Goal: Information Seeking & Learning: Learn about a topic

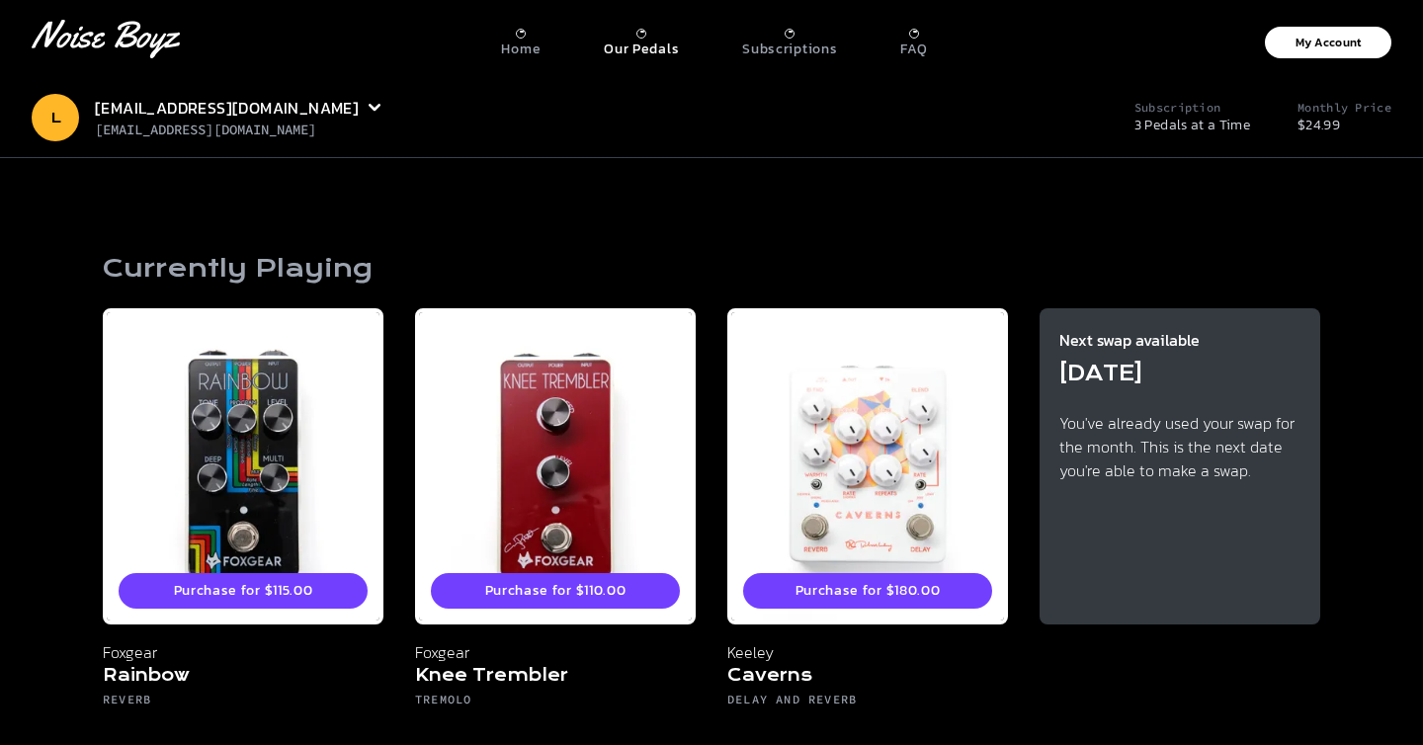
click at [639, 41] on p "Our Pedals" at bounding box center [641, 50] width 75 height 18
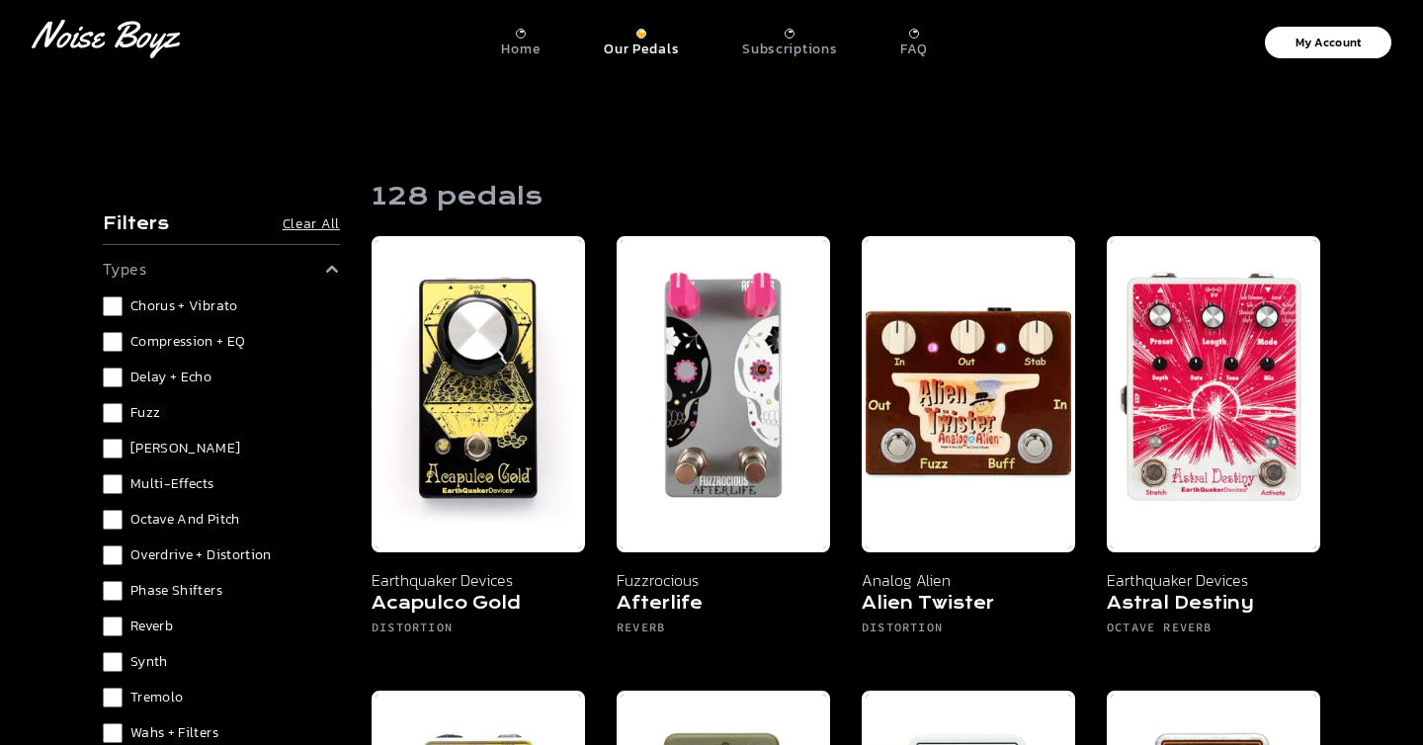
click at [149, 379] on span "Delay + Echo" at bounding box center [170, 378] width 81 height 20
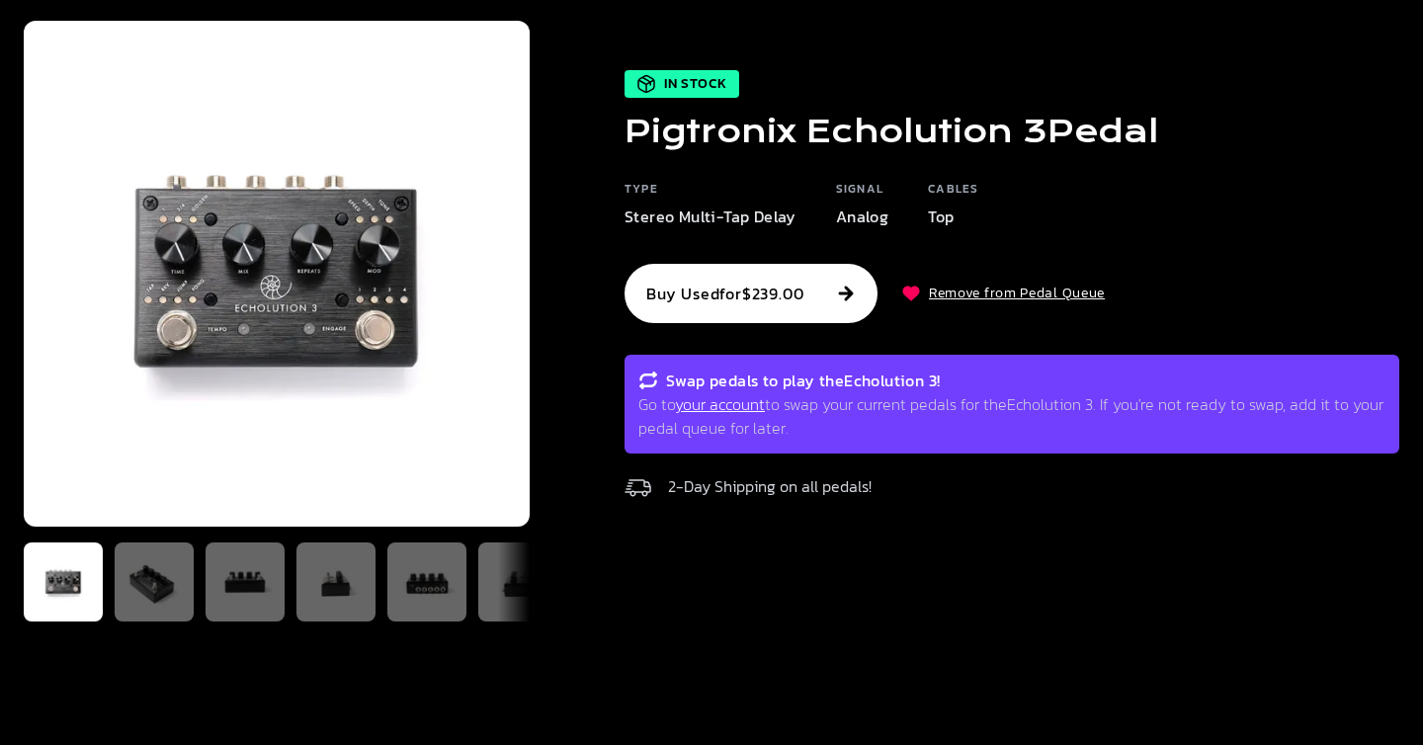
scroll to position [150, 0]
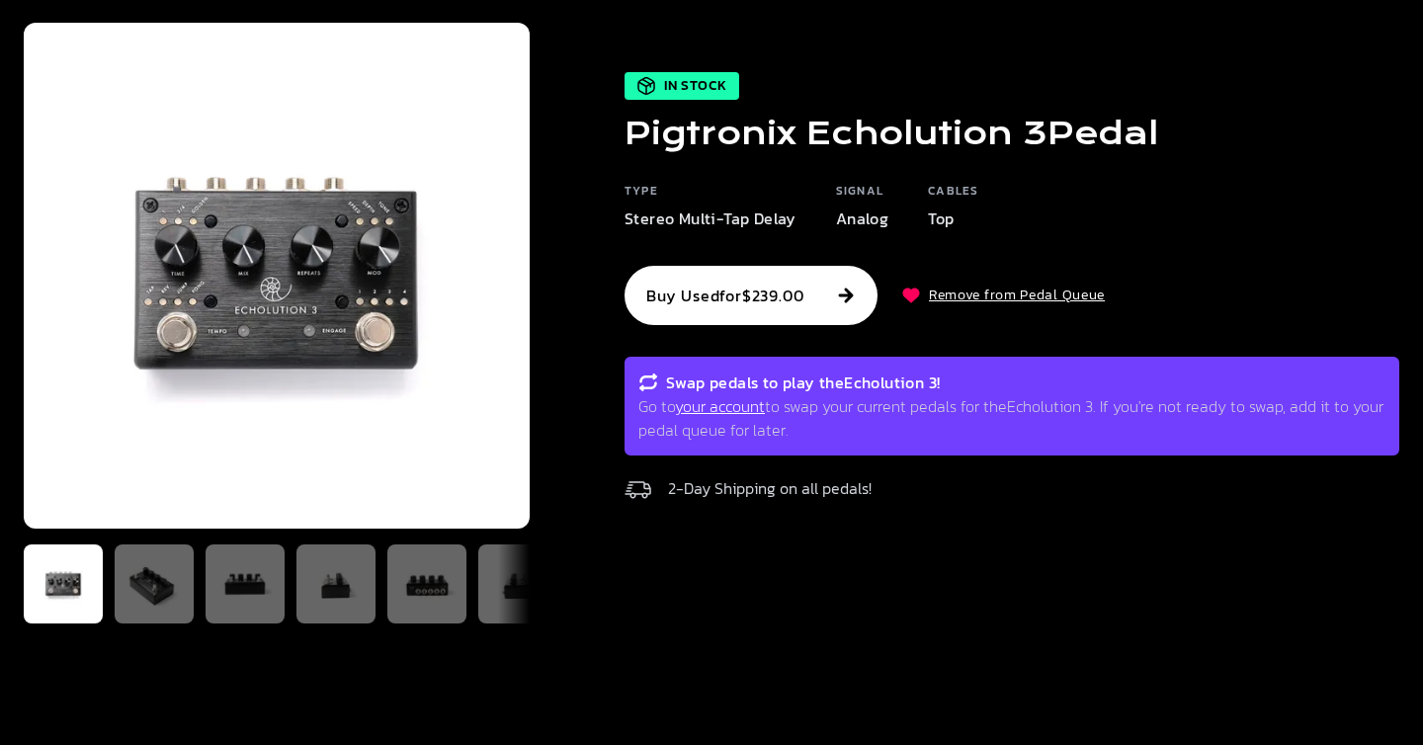
click at [210, 316] on img at bounding box center [277, 276] width 506 height 506
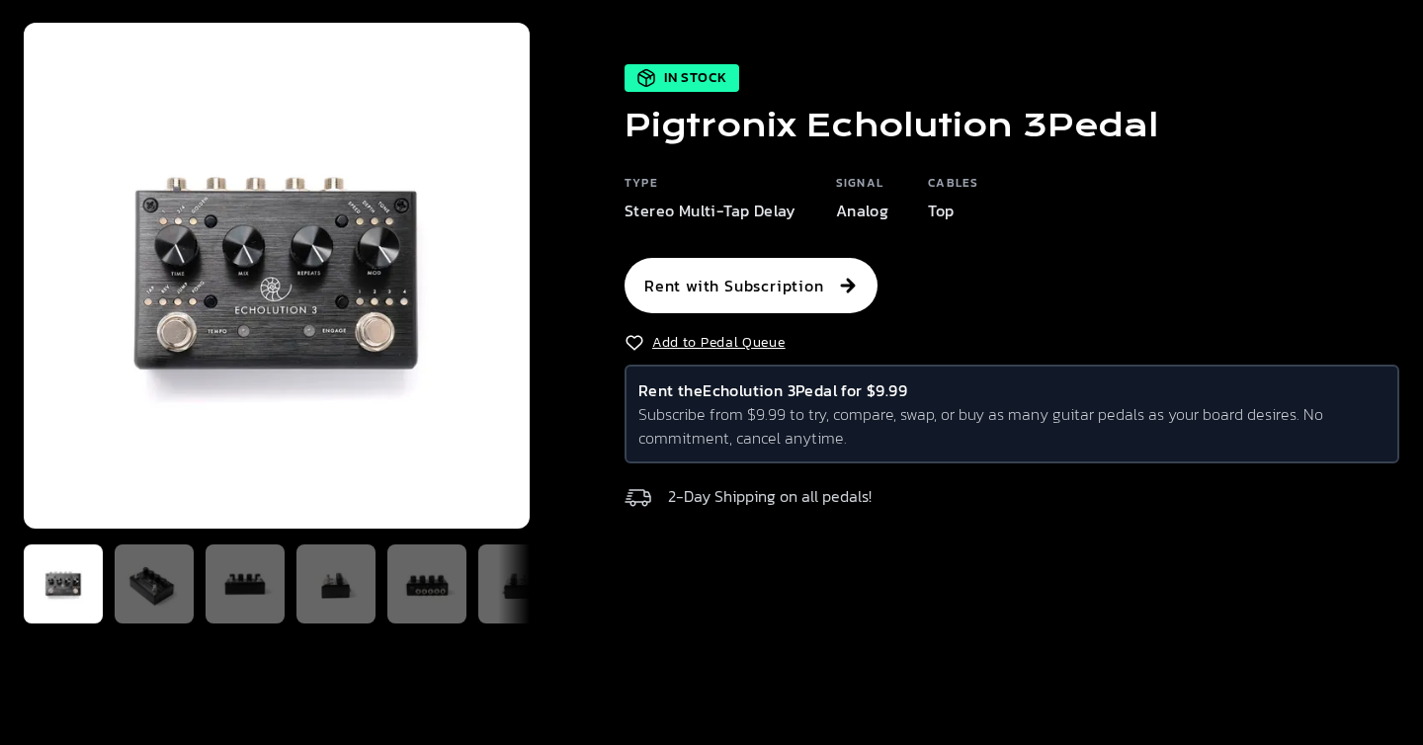
click at [208, 283] on img at bounding box center [277, 276] width 506 height 506
click at [171, 555] on img at bounding box center [154, 584] width 63 height 63
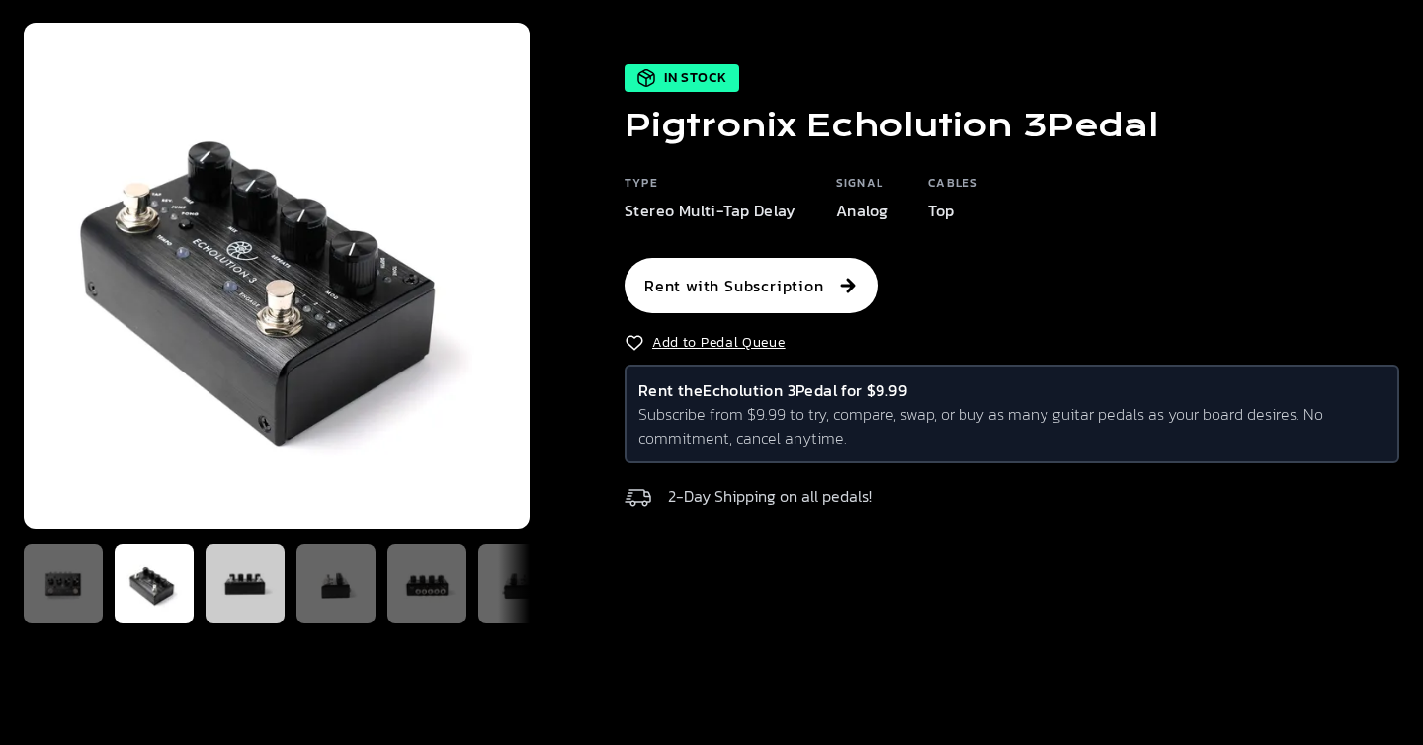
click at [227, 566] on img at bounding box center [244, 584] width 63 height 63
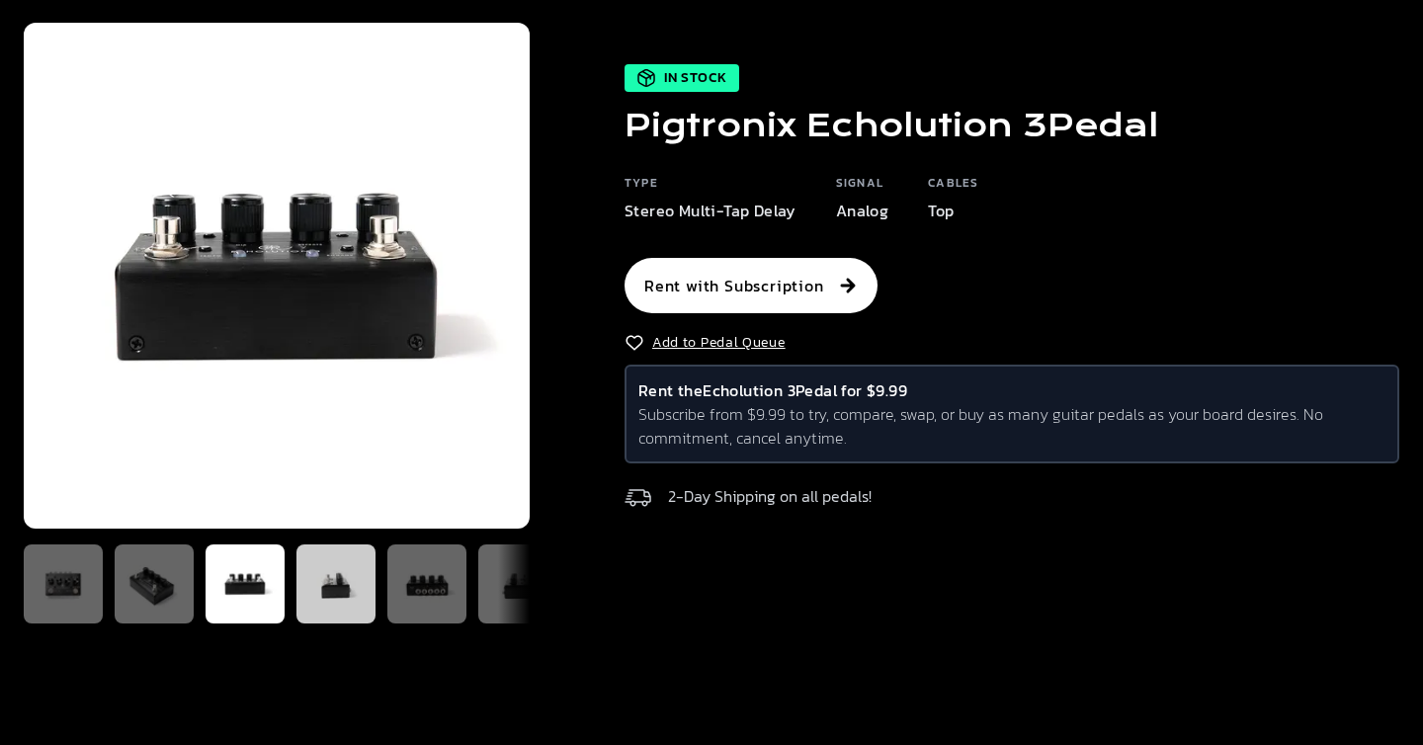
click at [335, 588] on img at bounding box center [335, 584] width 63 height 63
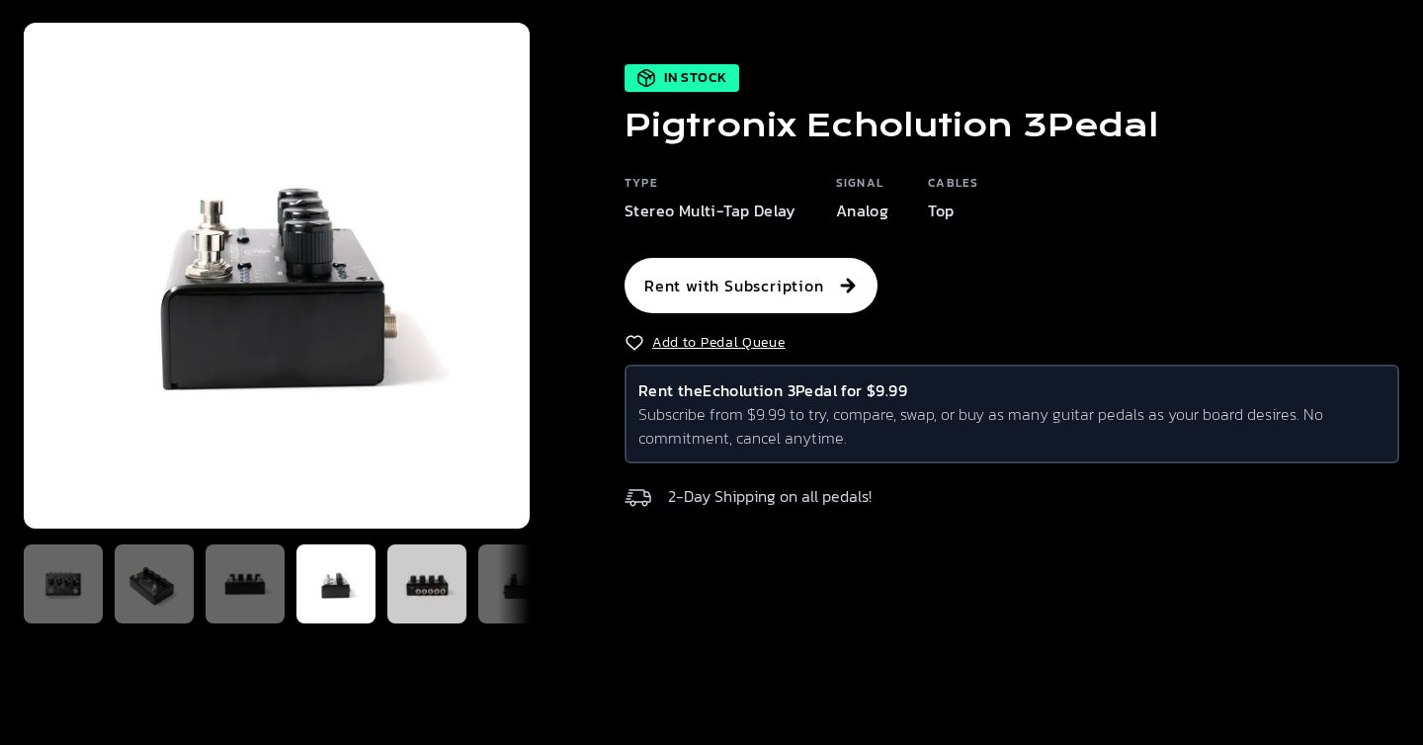
click at [427, 582] on img at bounding box center [426, 584] width 63 height 63
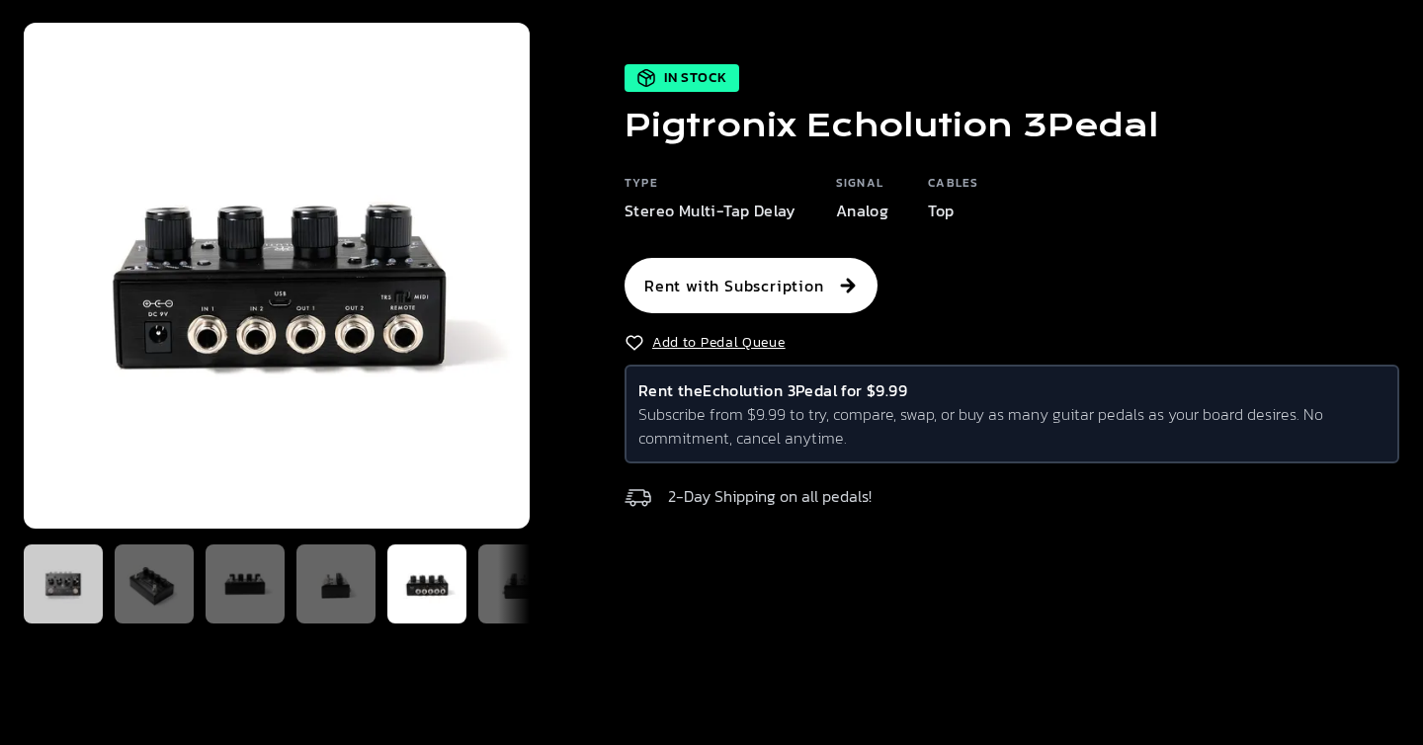
click at [94, 589] on img at bounding box center [63, 584] width 63 height 63
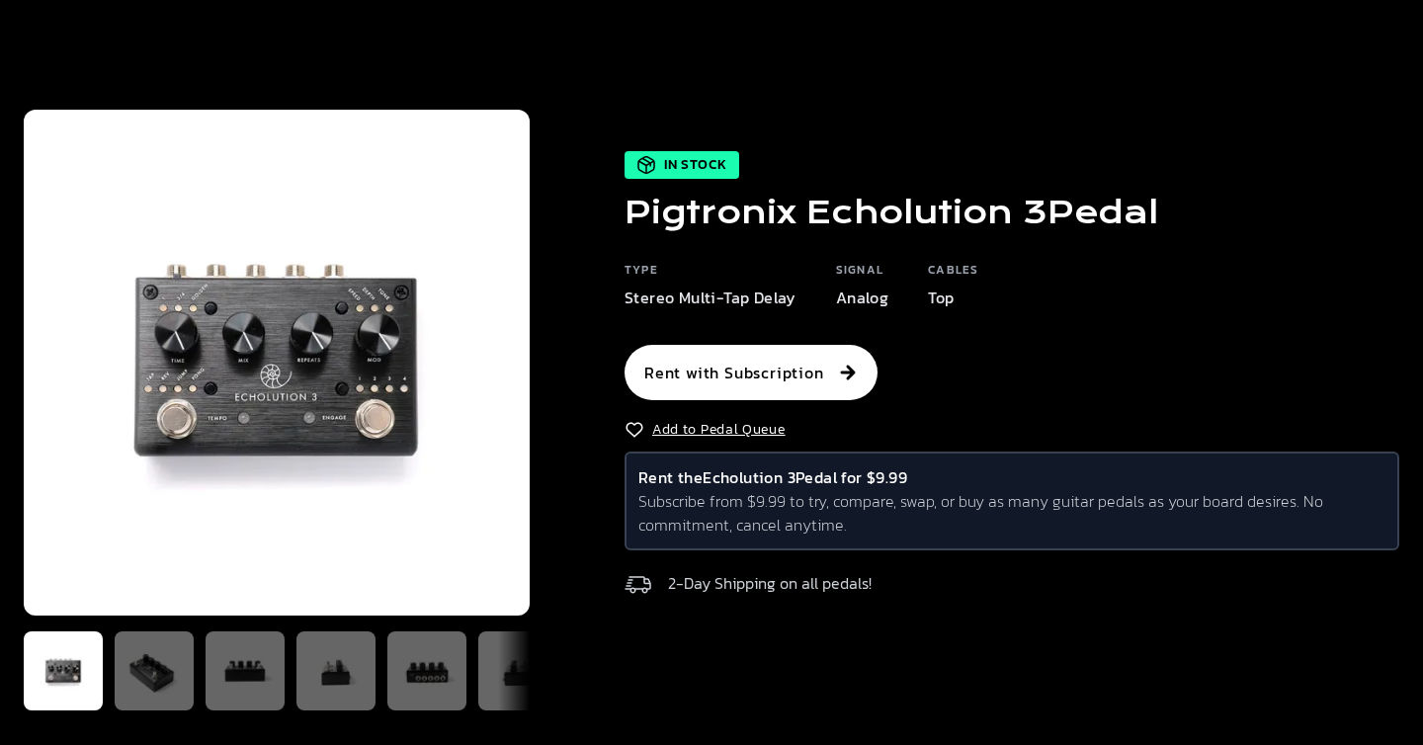
scroll to position [0, 0]
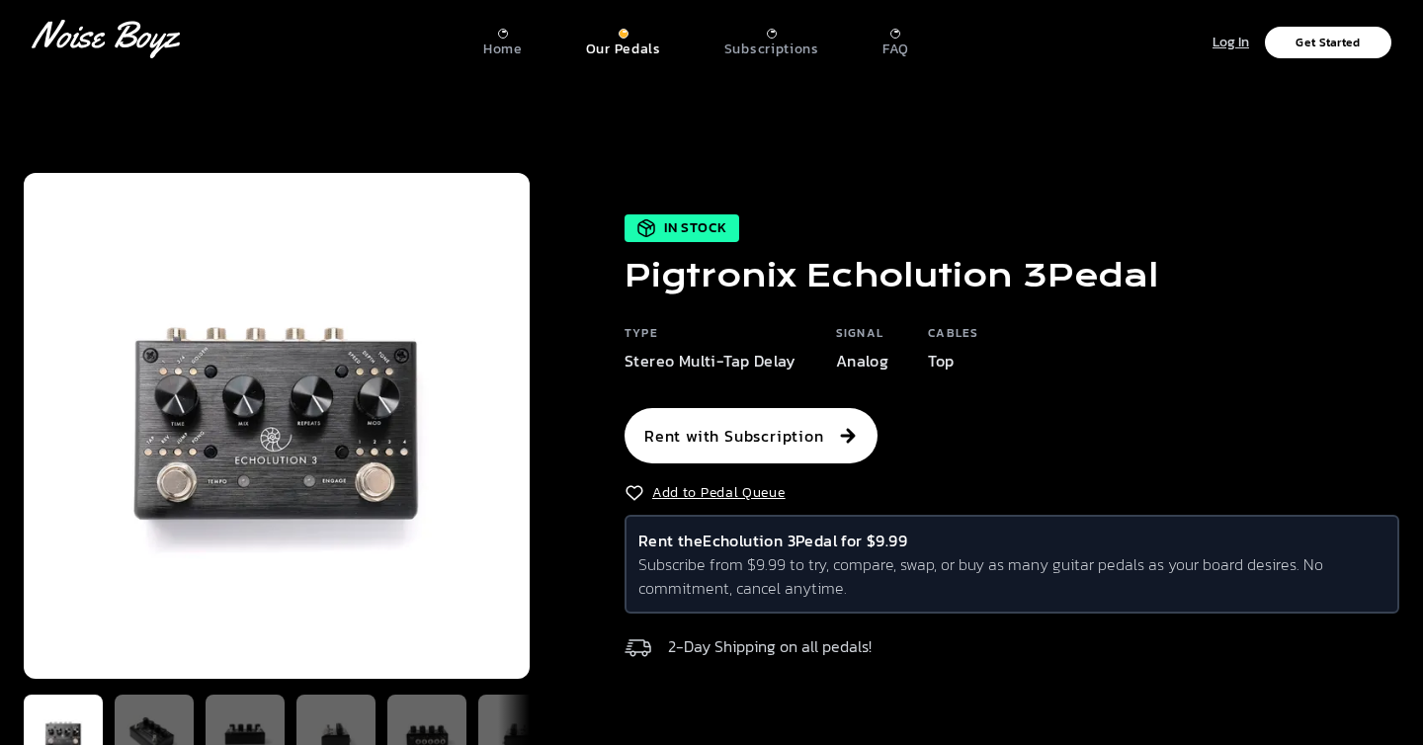
click at [1235, 44] on p "Log In" at bounding box center [1231, 43] width 37 height 23
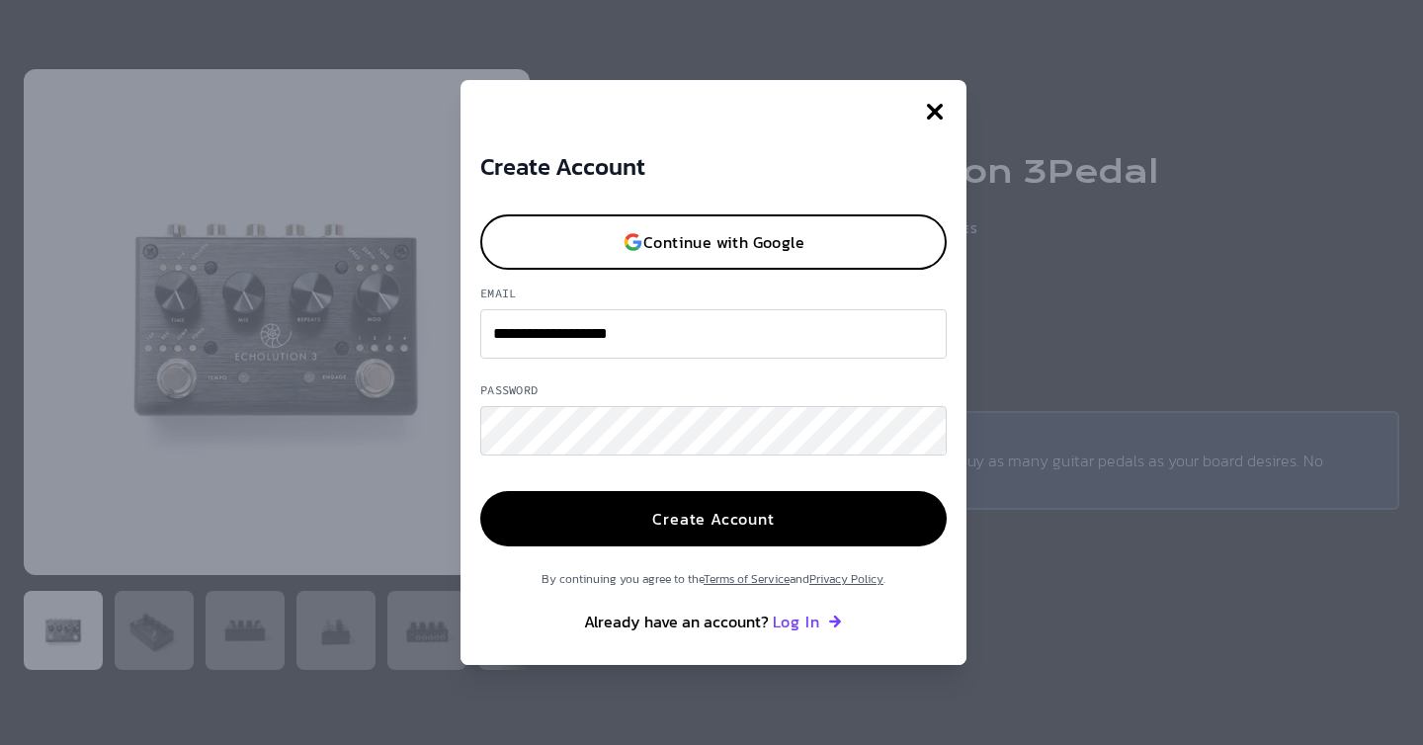
scroll to position [118, 0]
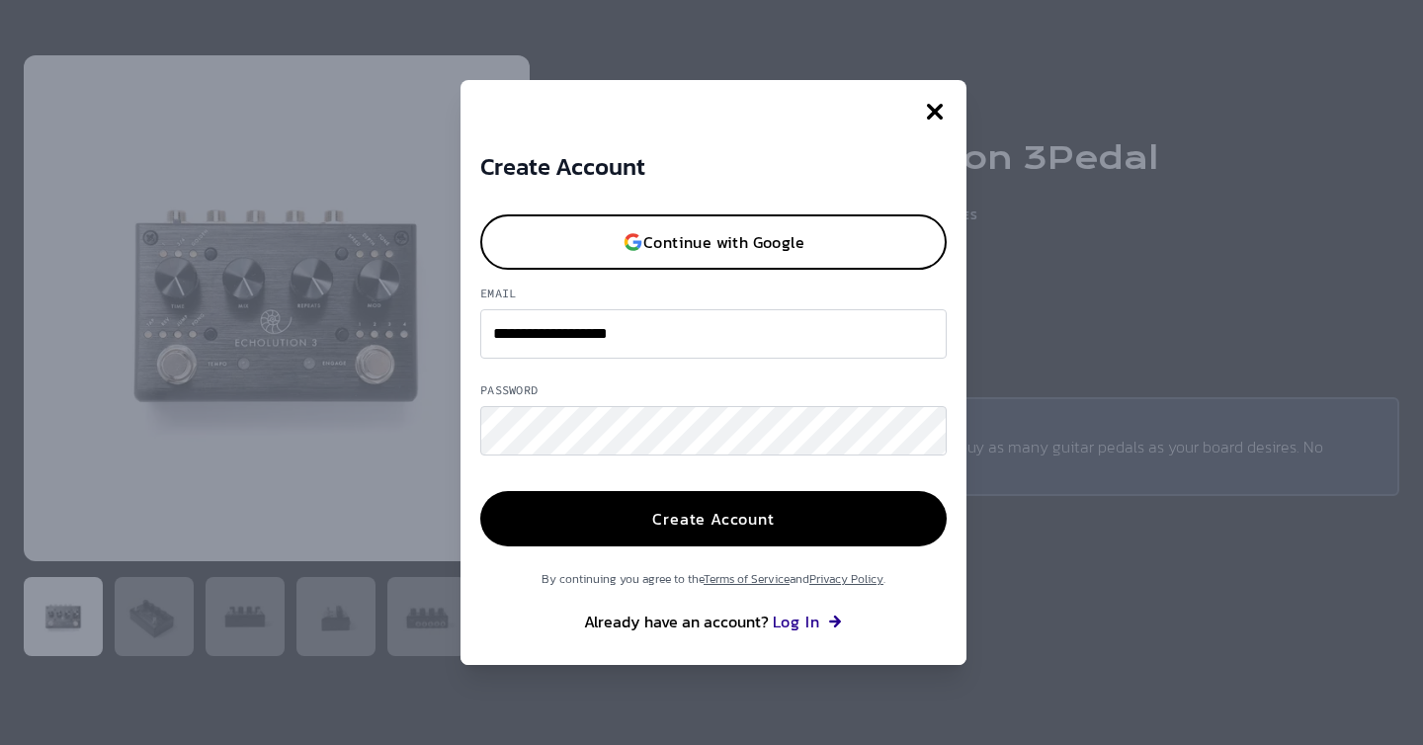
click at [813, 625] on button "Log In" at bounding box center [808, 622] width 71 height 24
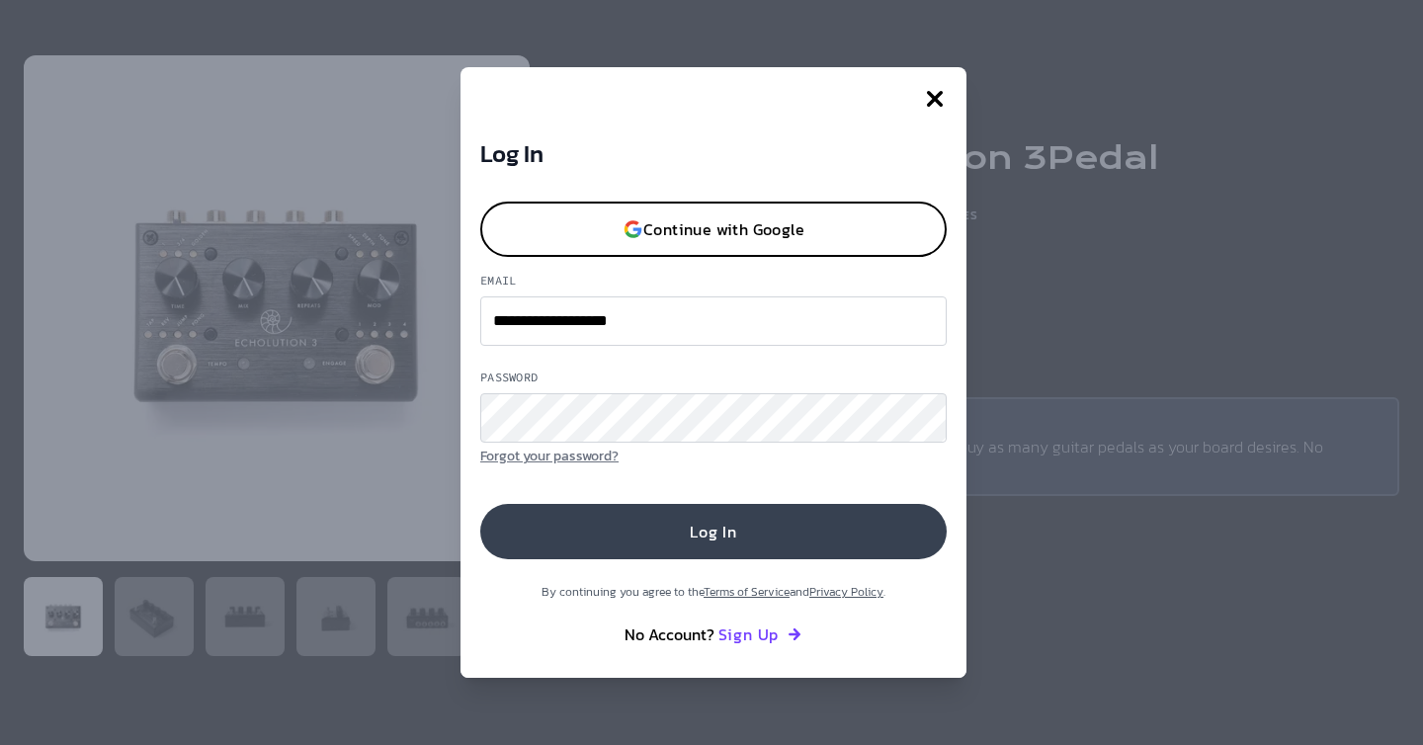
click at [662, 518] on button "Log In" at bounding box center [713, 531] width 467 height 55
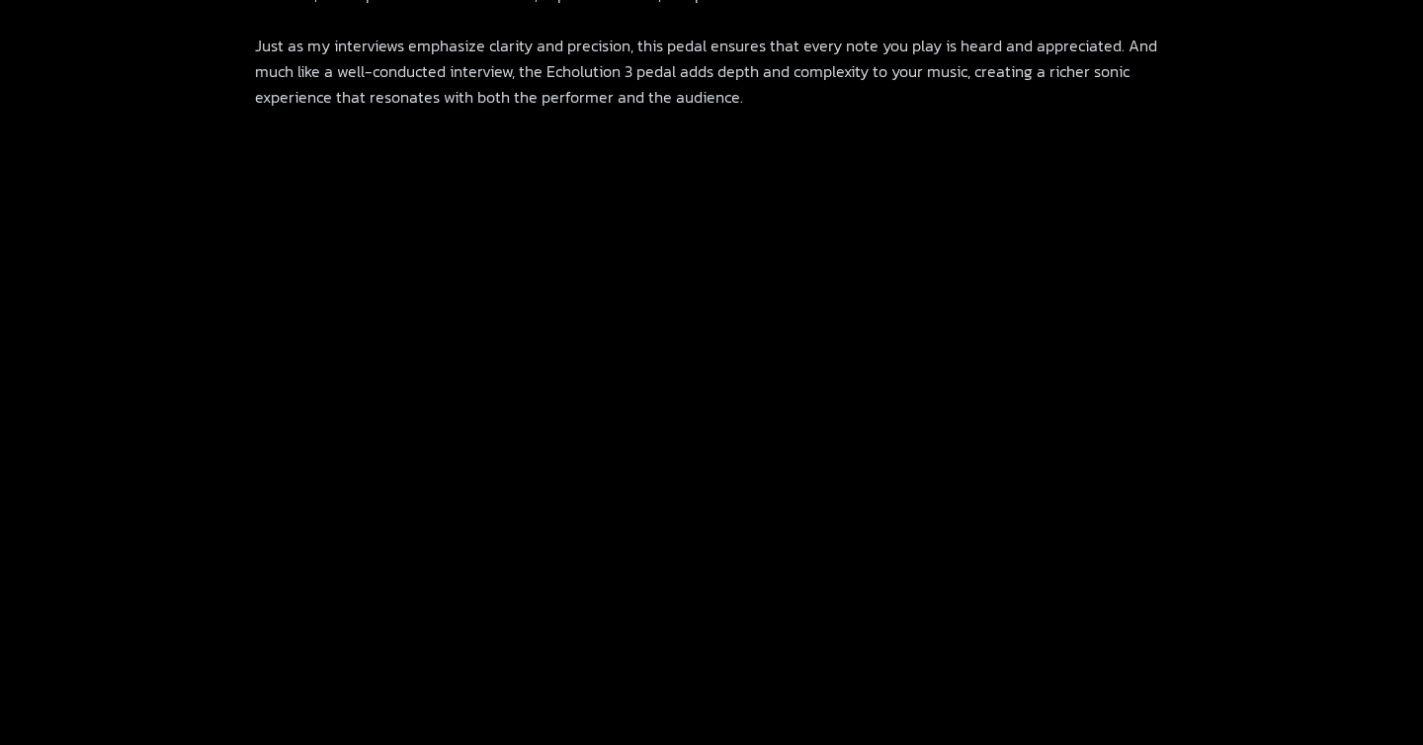
scroll to position [0, 0]
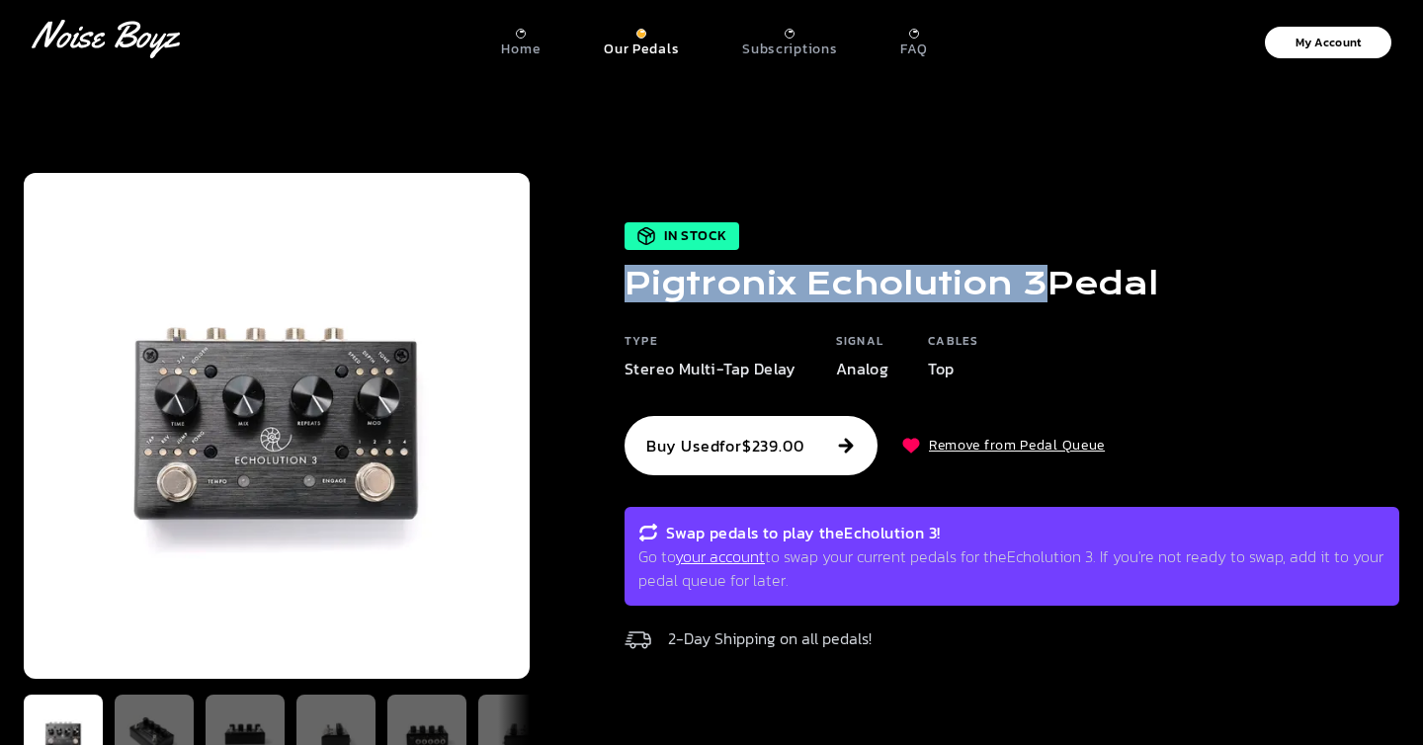
drag, startPoint x: 627, startPoint y: 287, endPoint x: 1034, endPoint y: 268, distance: 407.6
click at [1034, 268] on h1 "Pigtronix Echolution 3 Pedal" at bounding box center [892, 284] width 534 height 36
copy h1 "Pigtronix Echolution 3"
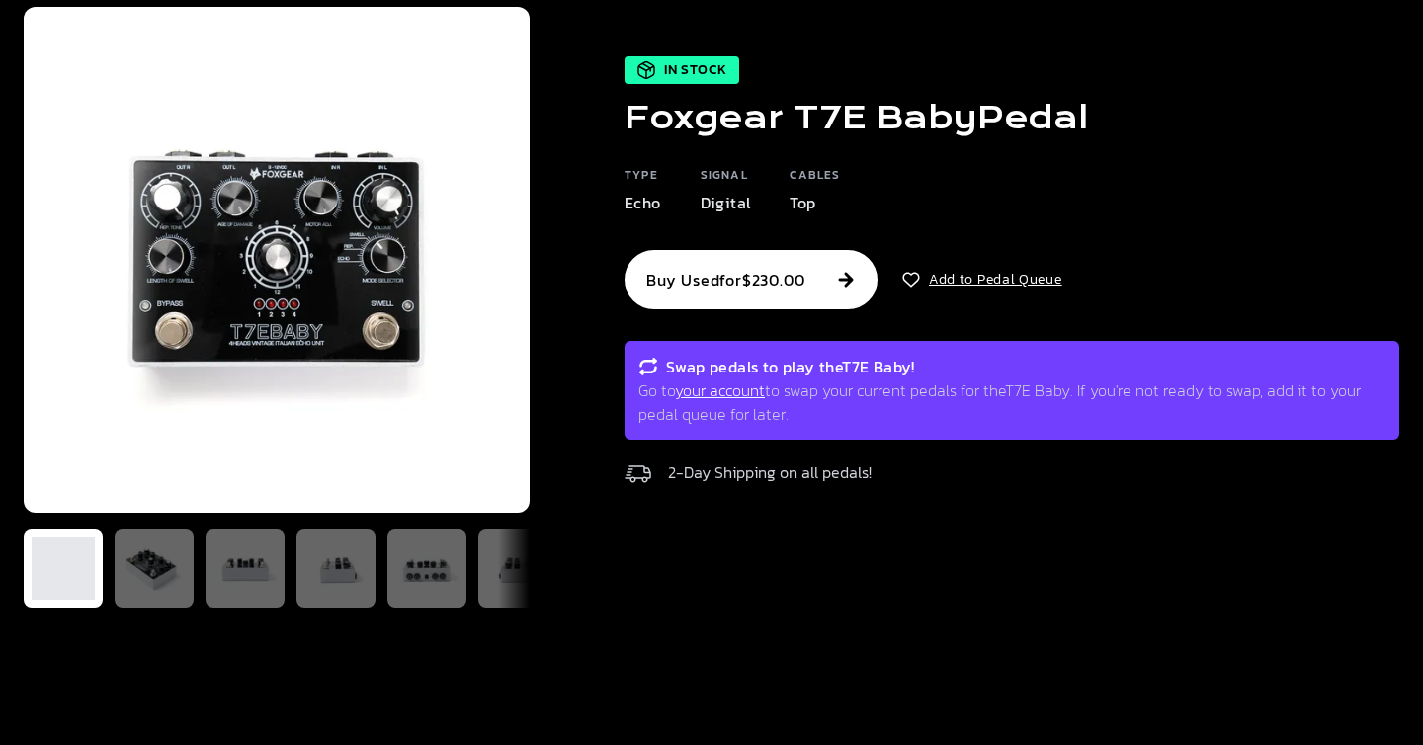
scroll to position [164, 0]
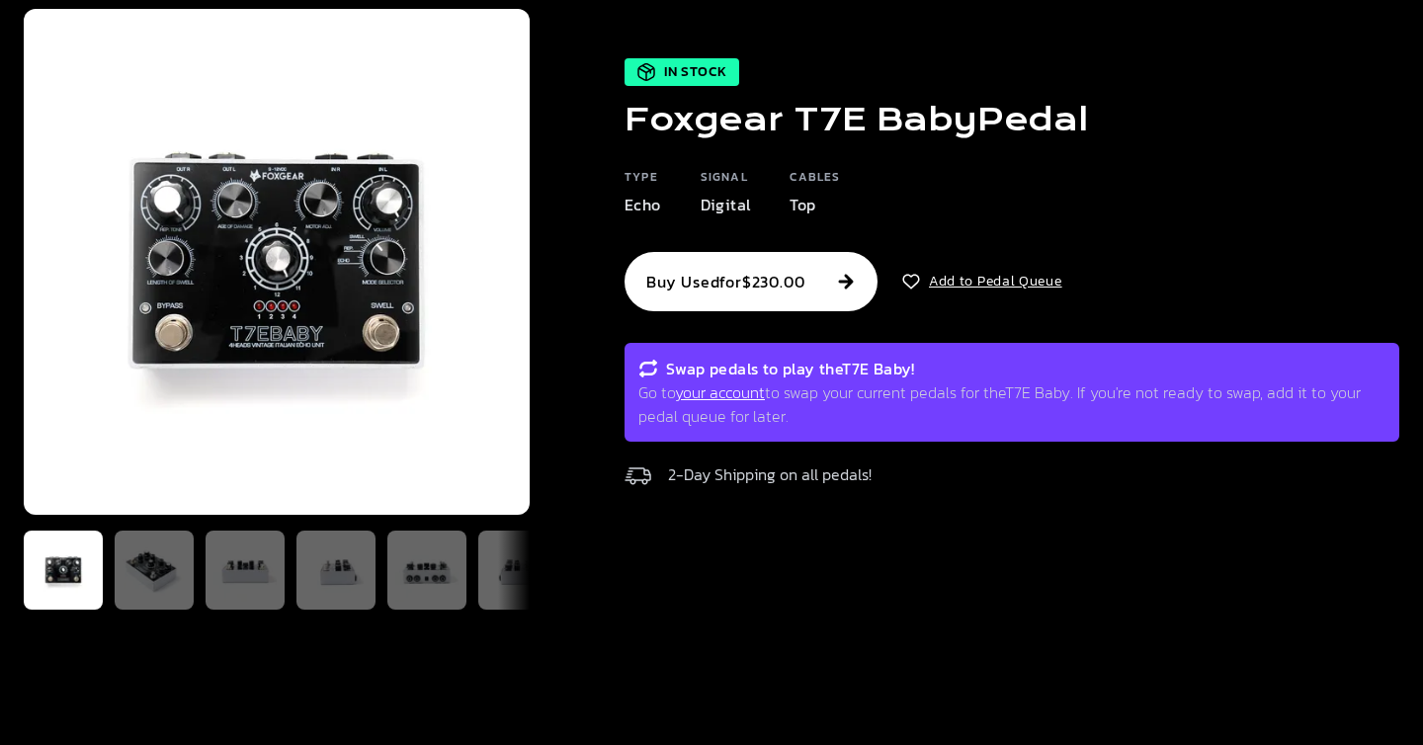
click at [286, 255] on img at bounding box center [277, 262] width 506 height 506
click at [995, 279] on button "Add to Pedal Queue" at bounding box center [981, 282] width 161 height 20
click at [998, 278] on button "Remove from Pedal Queue" at bounding box center [1003, 282] width 204 height 20
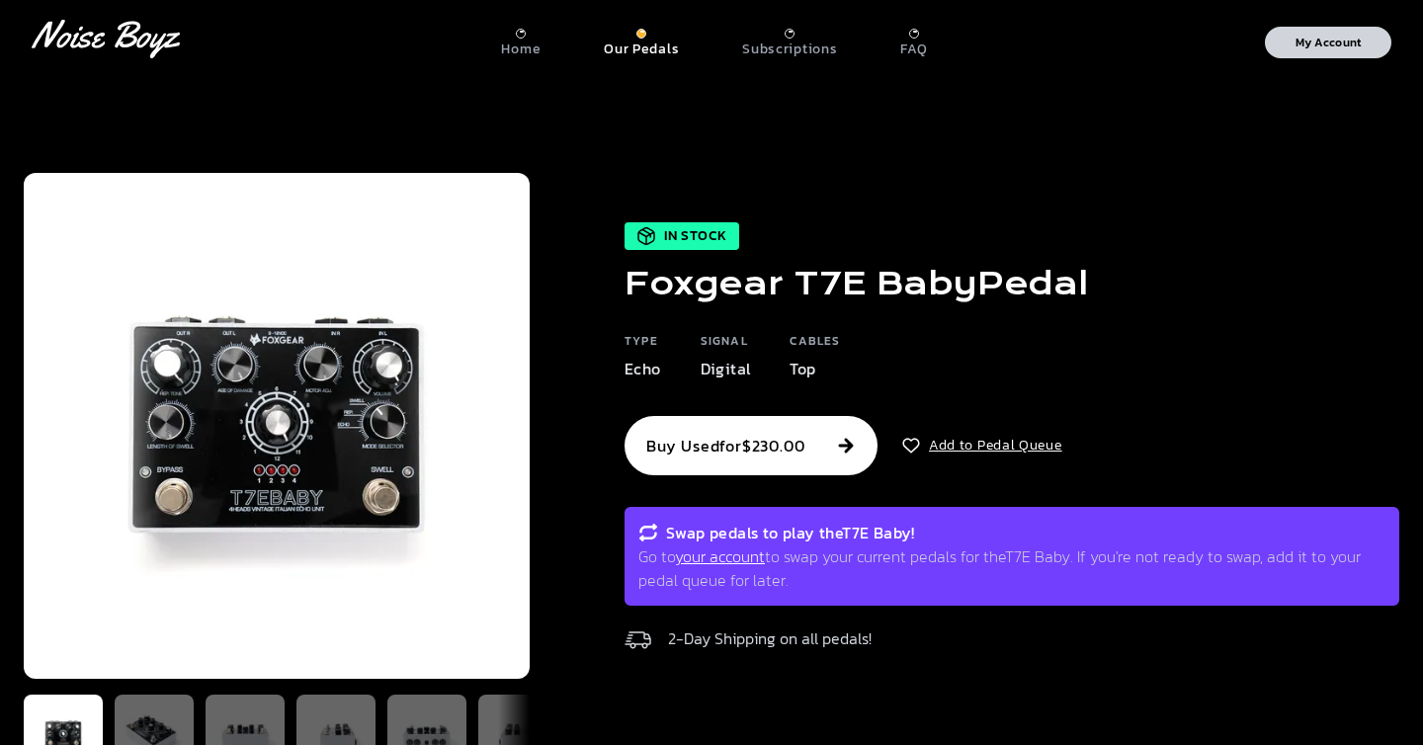
click at [1328, 43] on p "My Account" at bounding box center [1329, 43] width 66 height 12
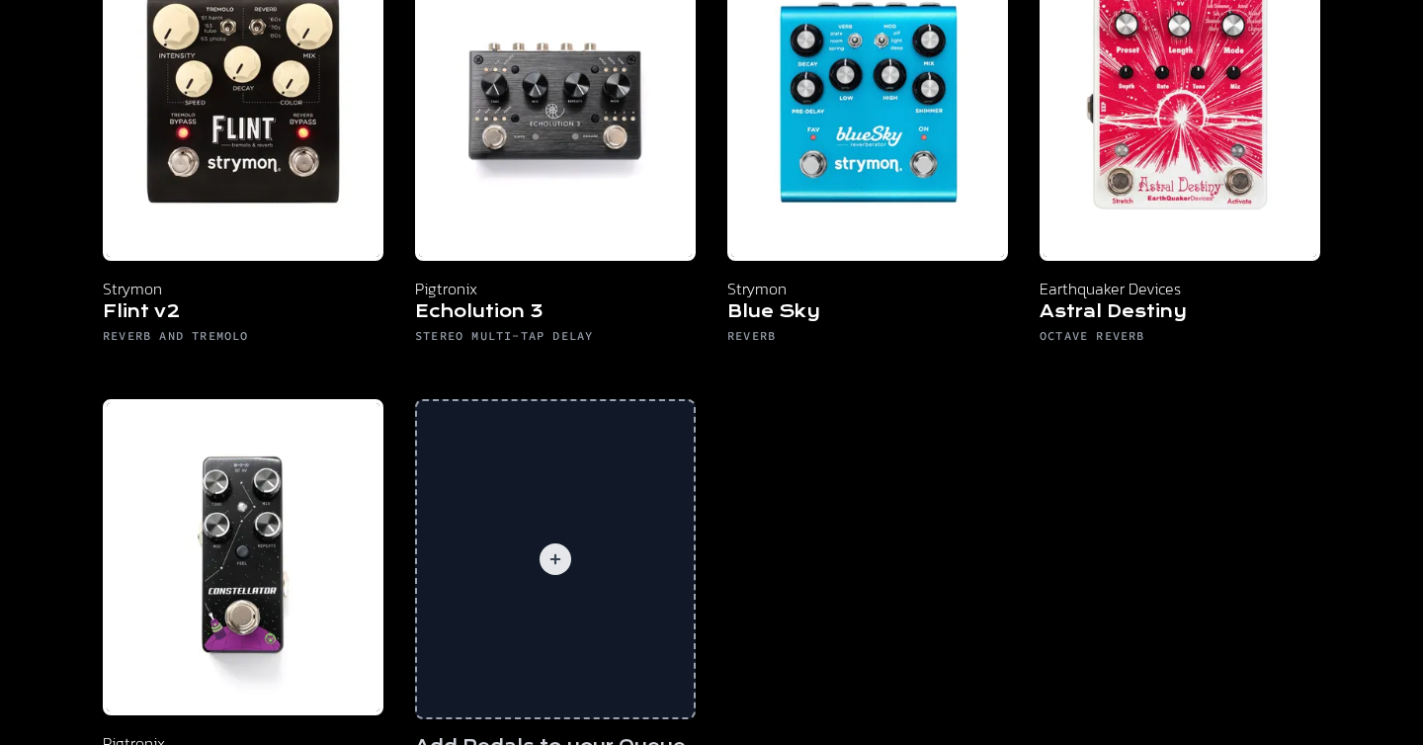
scroll to position [1033, 0]
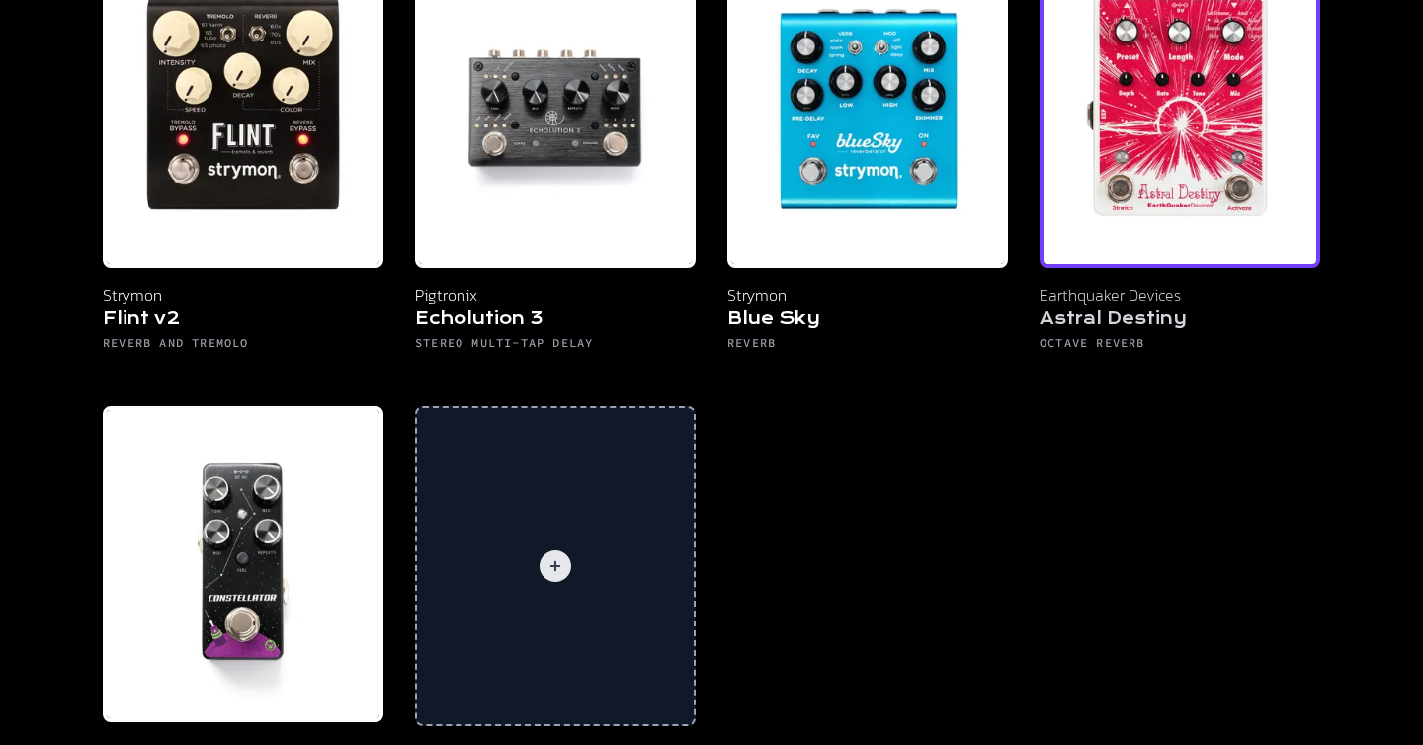
drag, startPoint x: 482, startPoint y: 342, endPoint x: 1217, endPoint y: 46, distance: 791.6
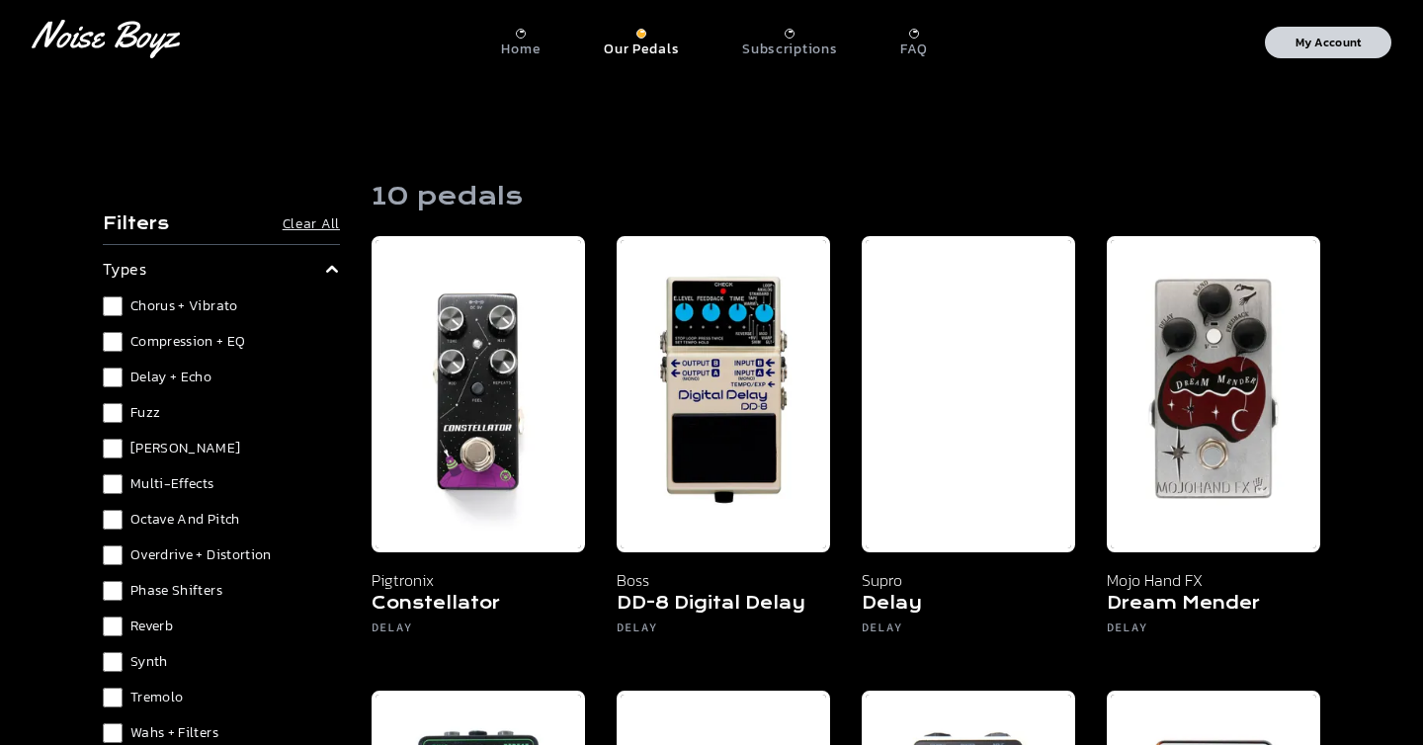
click at [1329, 40] on p "My Account" at bounding box center [1329, 43] width 66 height 12
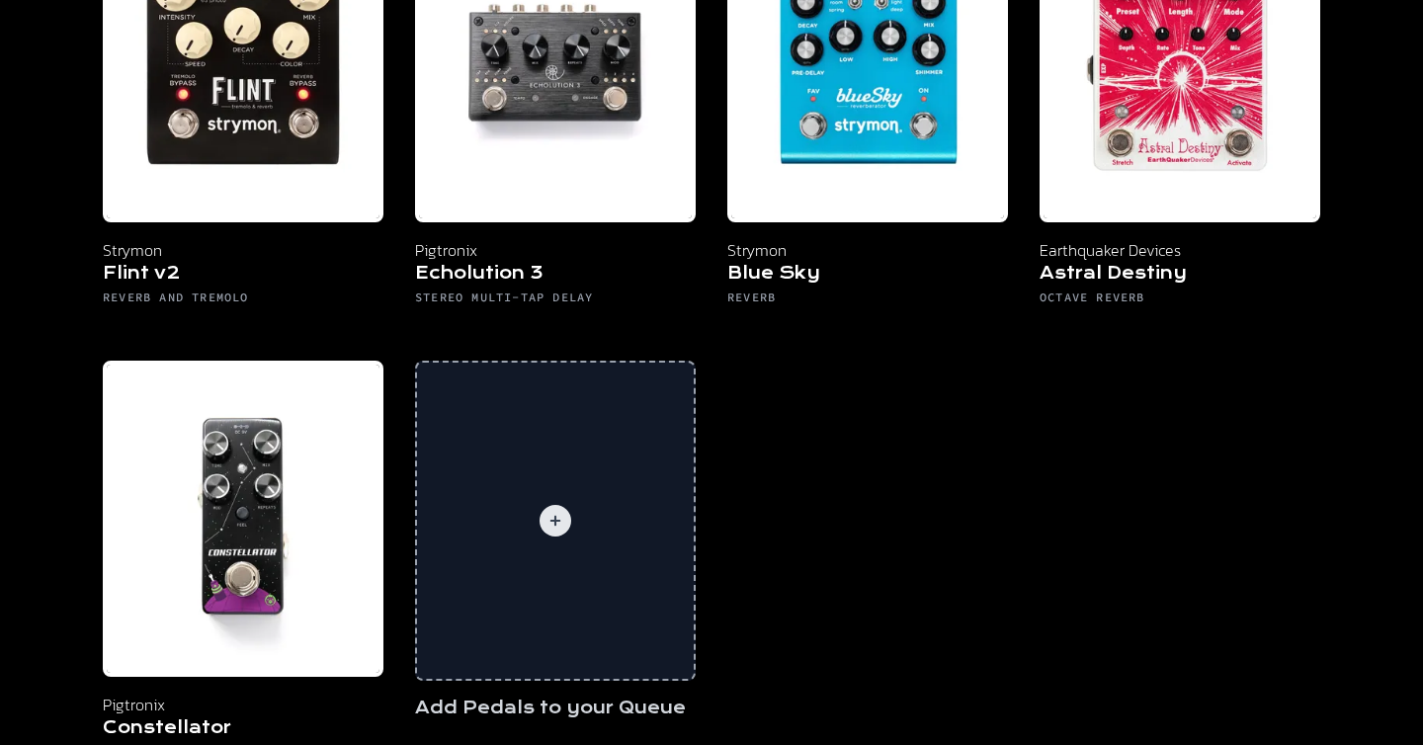
scroll to position [1078, 0]
